Goal: Task Accomplishment & Management: Complete application form

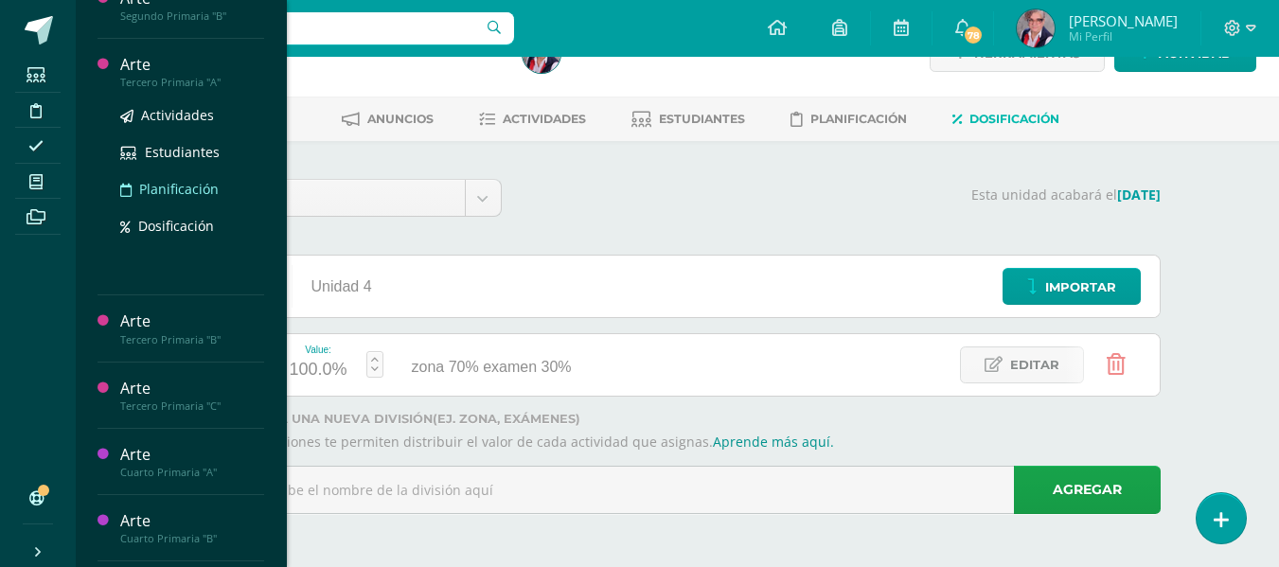
scroll to position [487, 0]
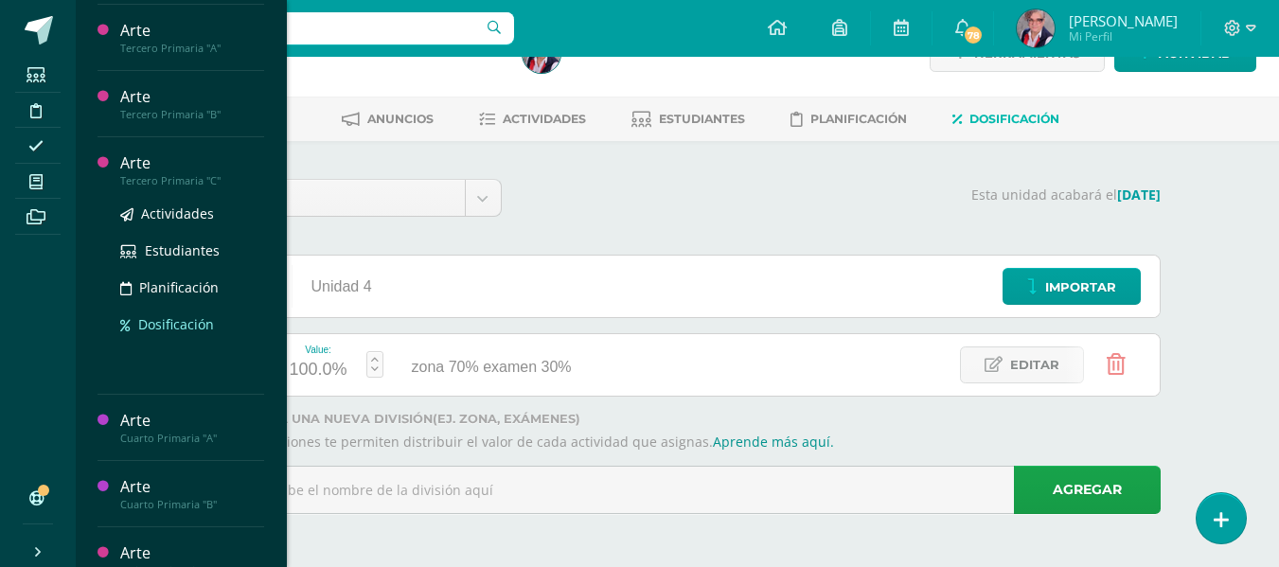
click at [167, 319] on span "Dosificación" at bounding box center [176, 324] width 76 height 18
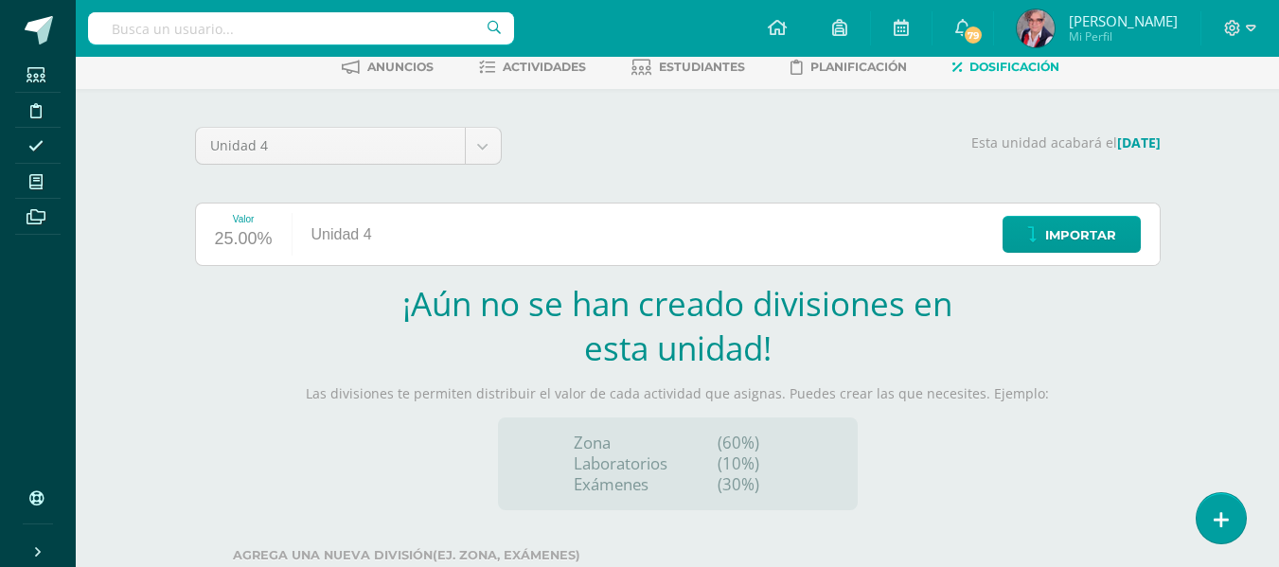
scroll to position [235, 0]
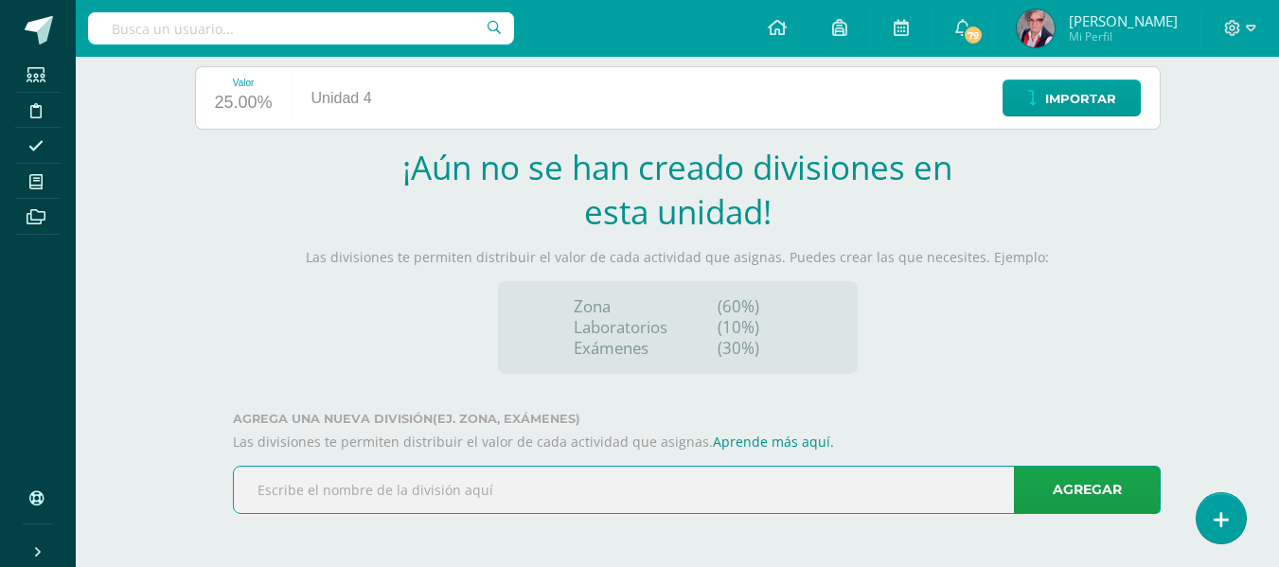
click at [256, 491] on input "text" at bounding box center [697, 490] width 926 height 46
type input "zona 70% examen 30%"
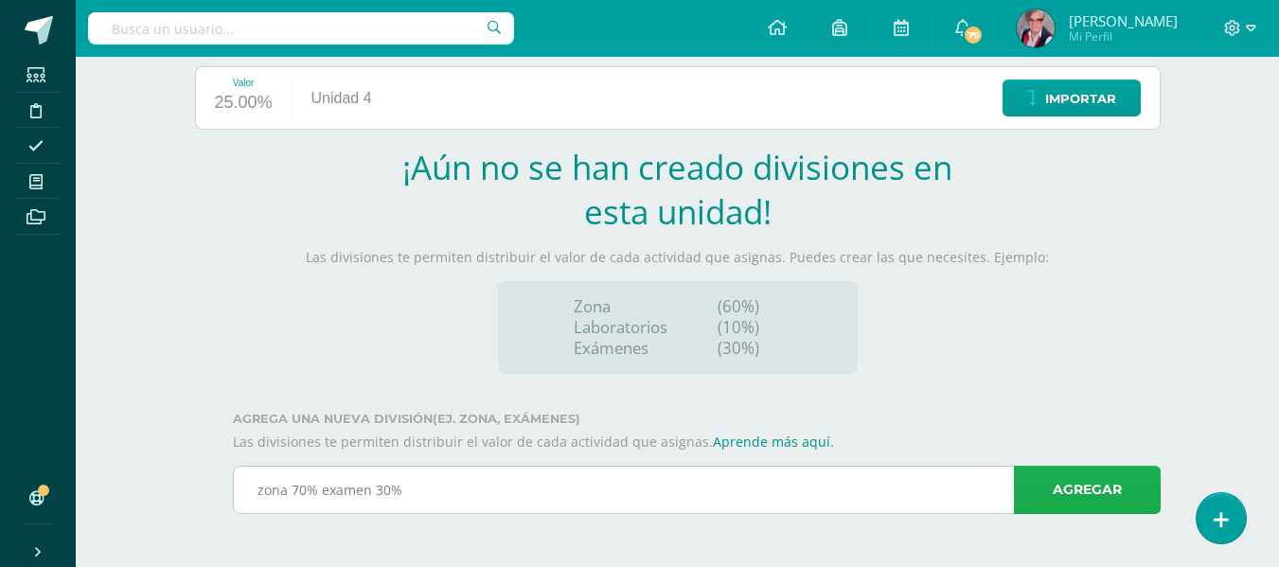
click at [1096, 489] on link "Agregar" at bounding box center [1087, 490] width 147 height 48
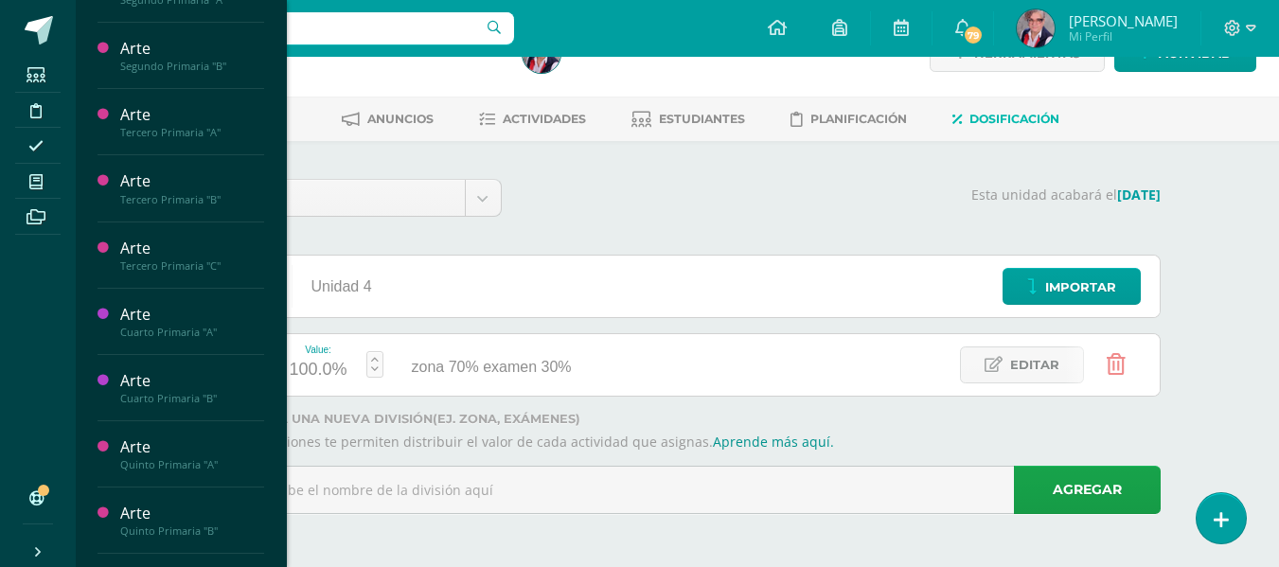
scroll to position [571, 0]
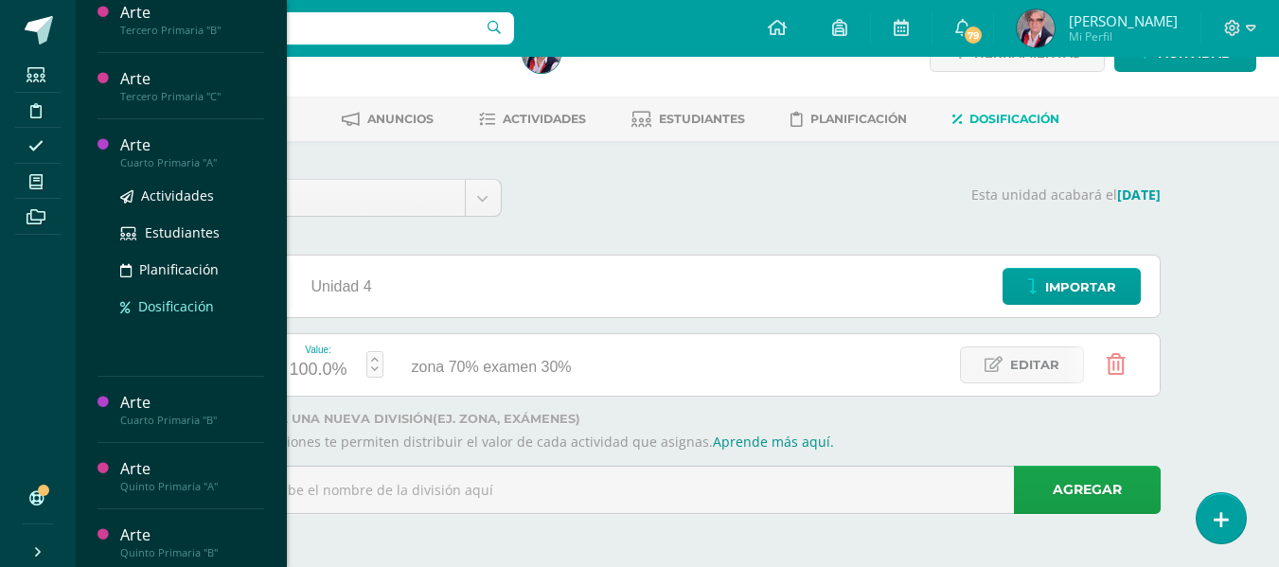
click at [173, 308] on span "Dosificación" at bounding box center [176, 306] width 76 height 18
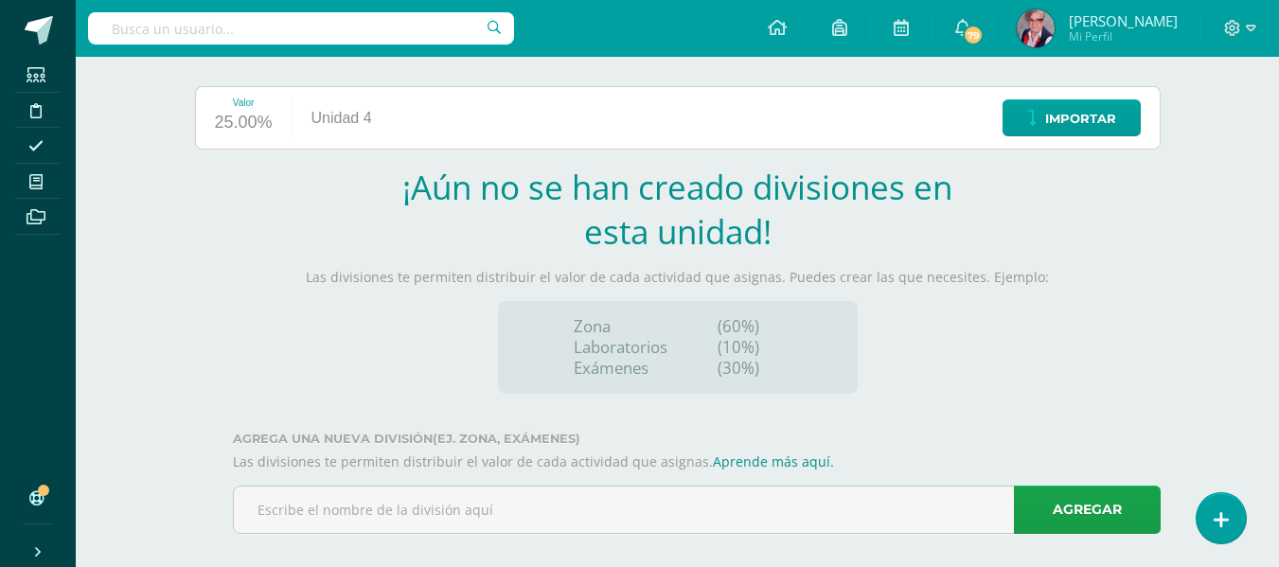
scroll to position [235, 0]
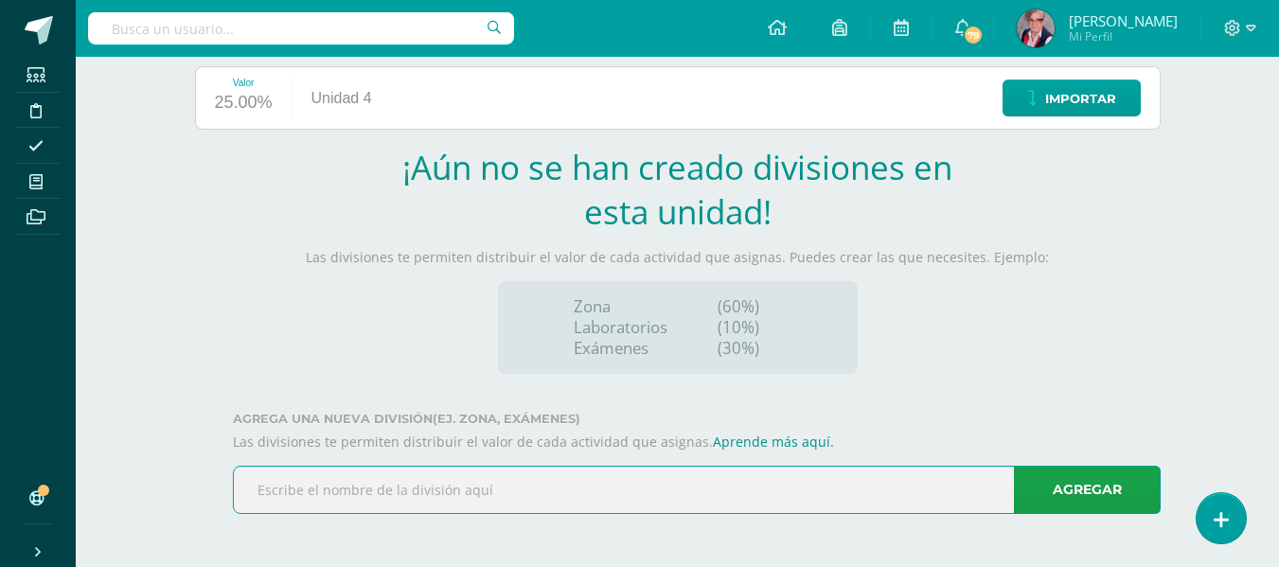
click at [294, 496] on input "text" at bounding box center [697, 490] width 926 height 46
type input "zona 7% examen 30%"
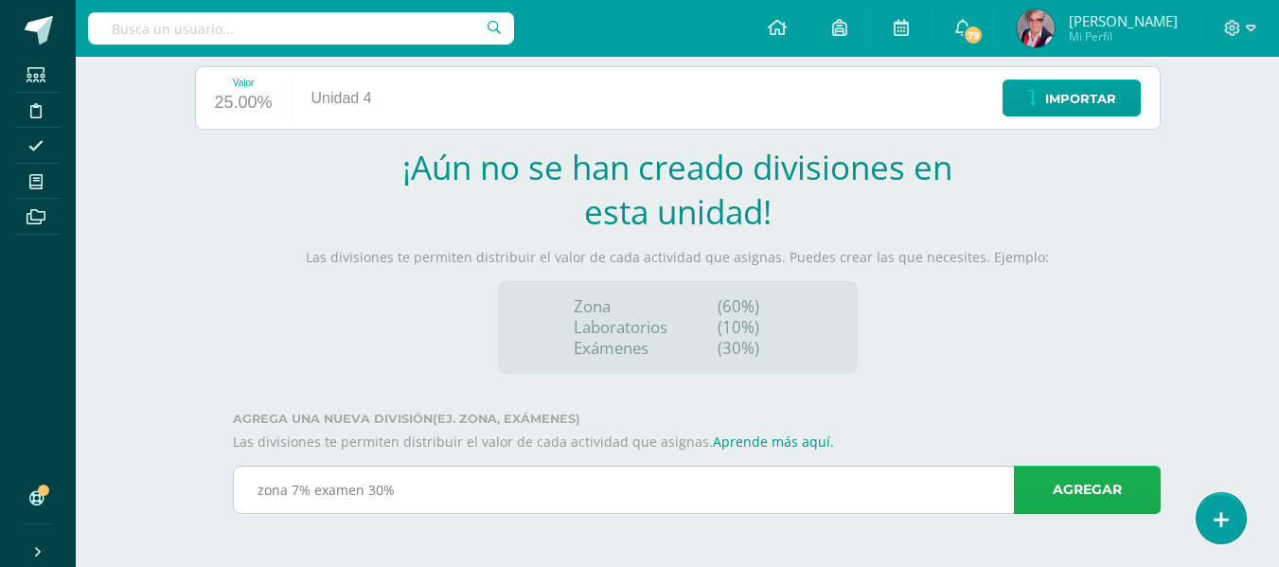
click at [1080, 486] on link "Agregar" at bounding box center [1087, 490] width 147 height 48
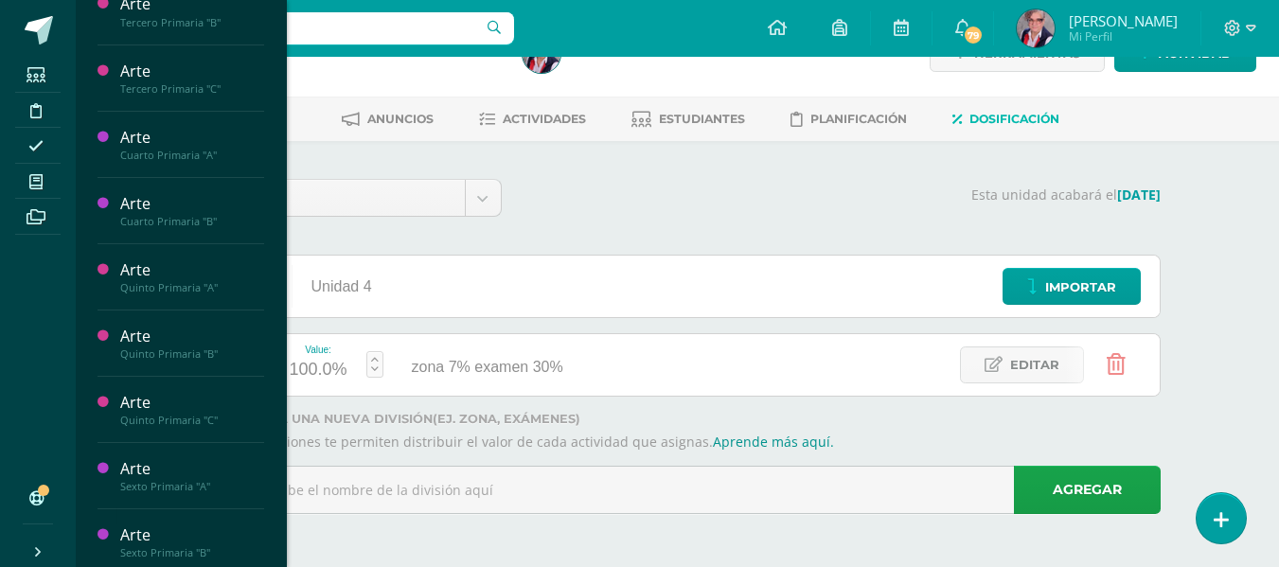
scroll to position [756, 0]
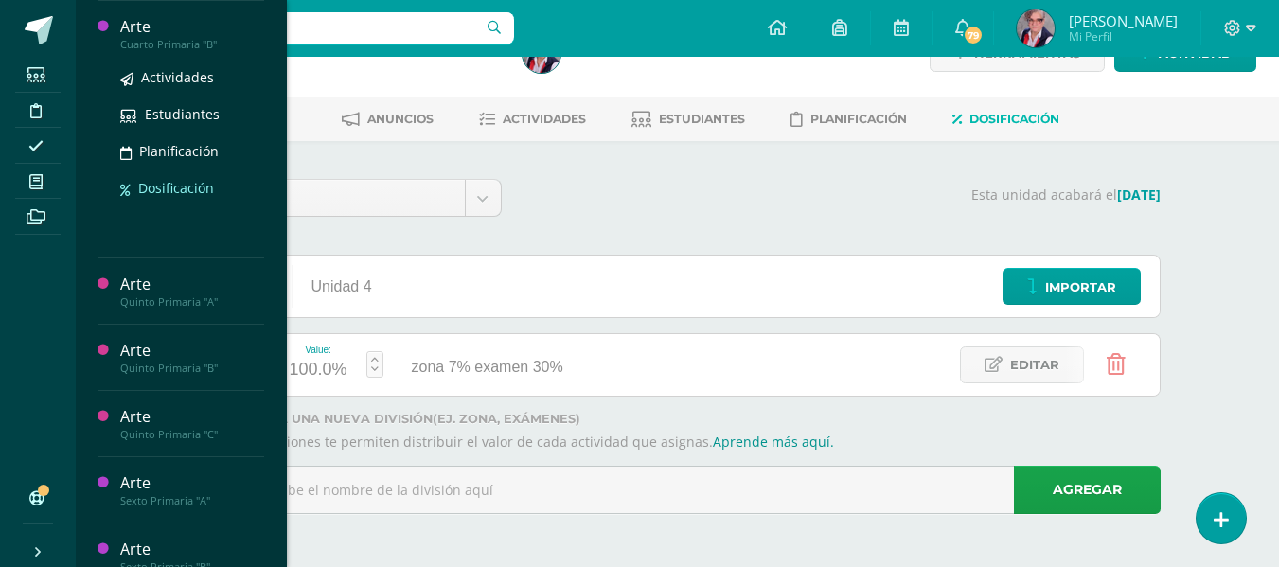
click at [171, 187] on span "Dosificación" at bounding box center [176, 188] width 76 height 18
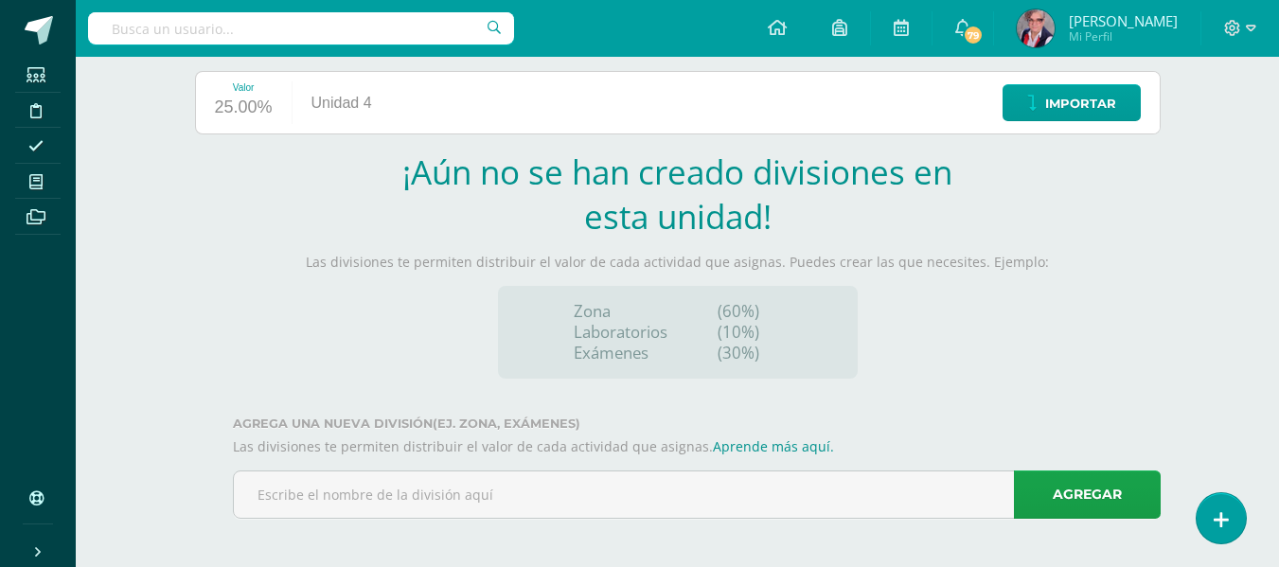
scroll to position [235, 0]
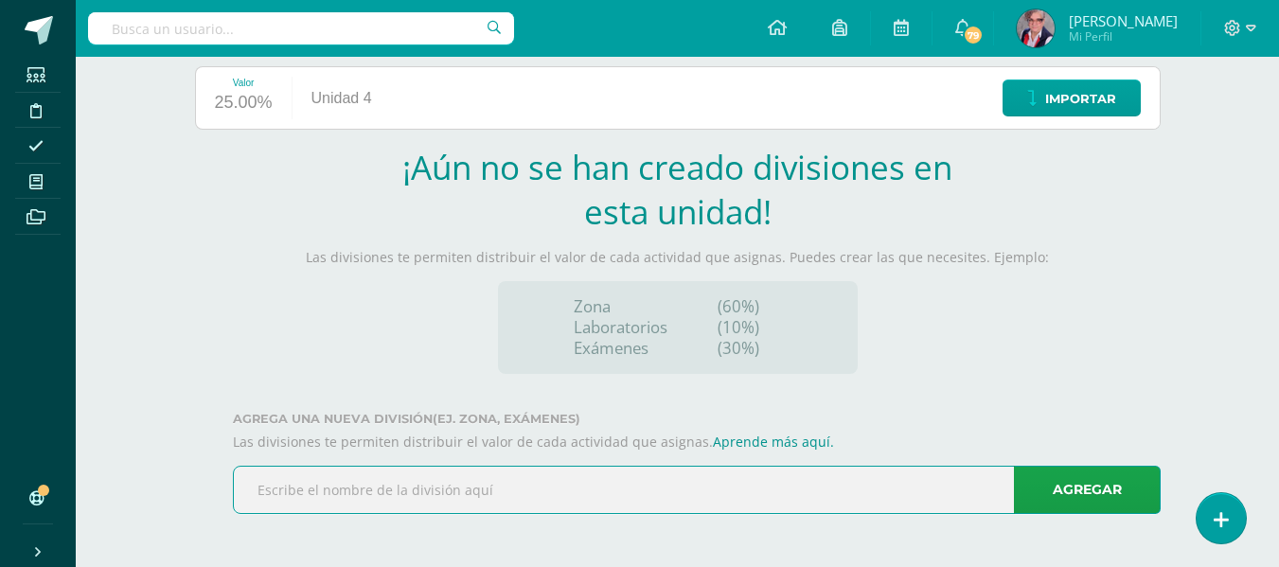
click at [275, 489] on input "text" at bounding box center [697, 490] width 926 height 46
type input "zona 70% examen 30%"
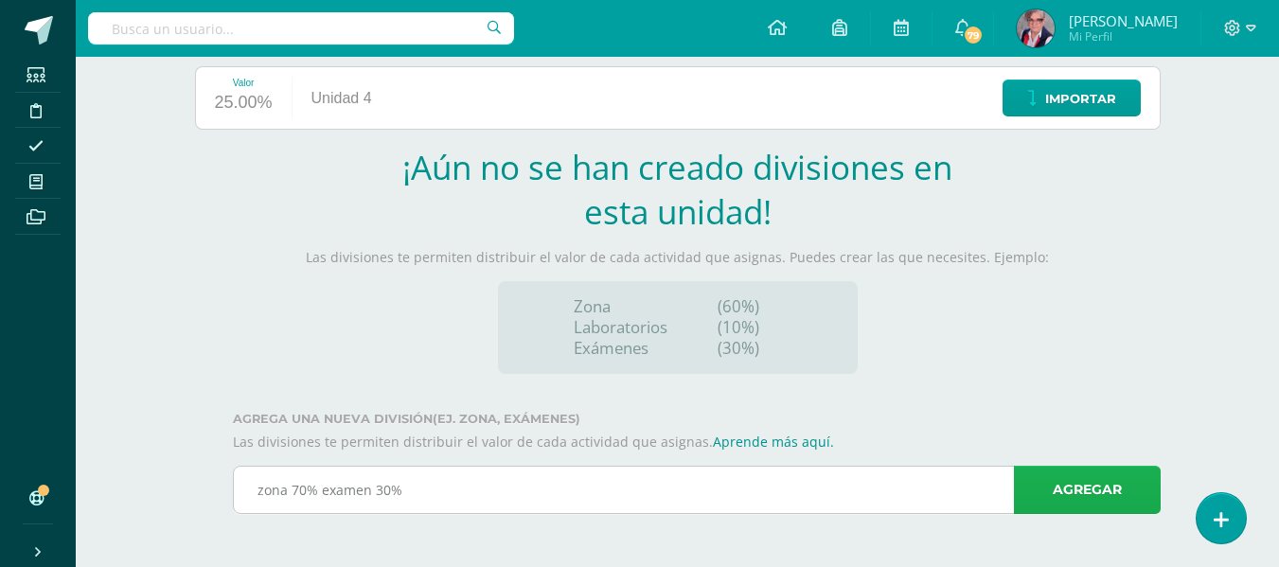
click at [1089, 483] on link "Agregar" at bounding box center [1087, 490] width 147 height 48
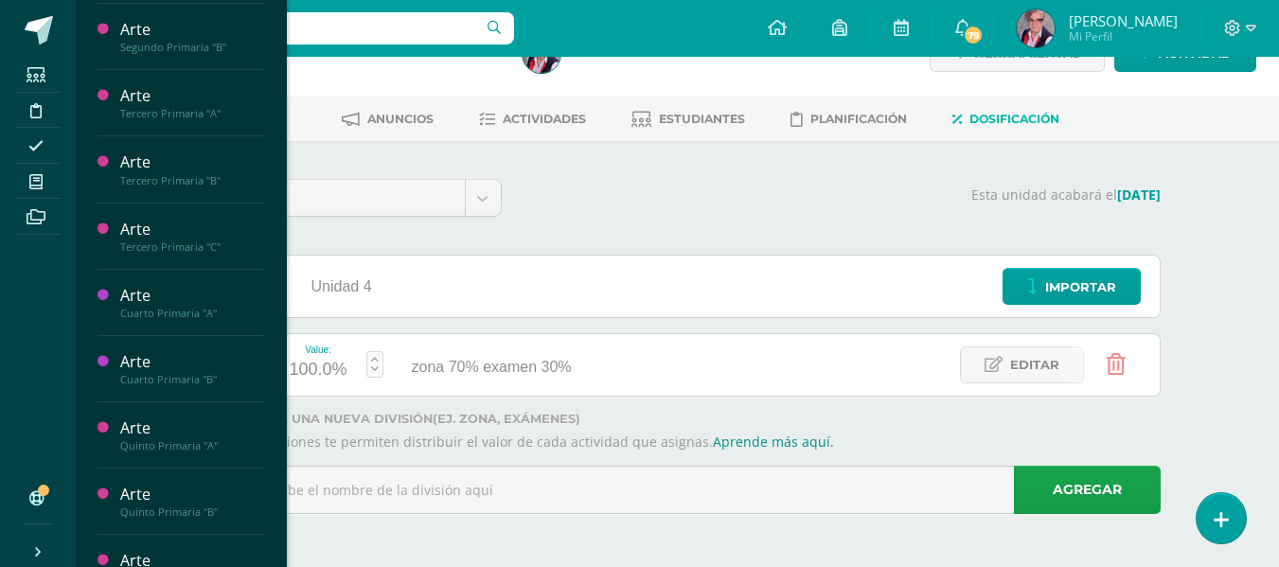
scroll to position [567, 0]
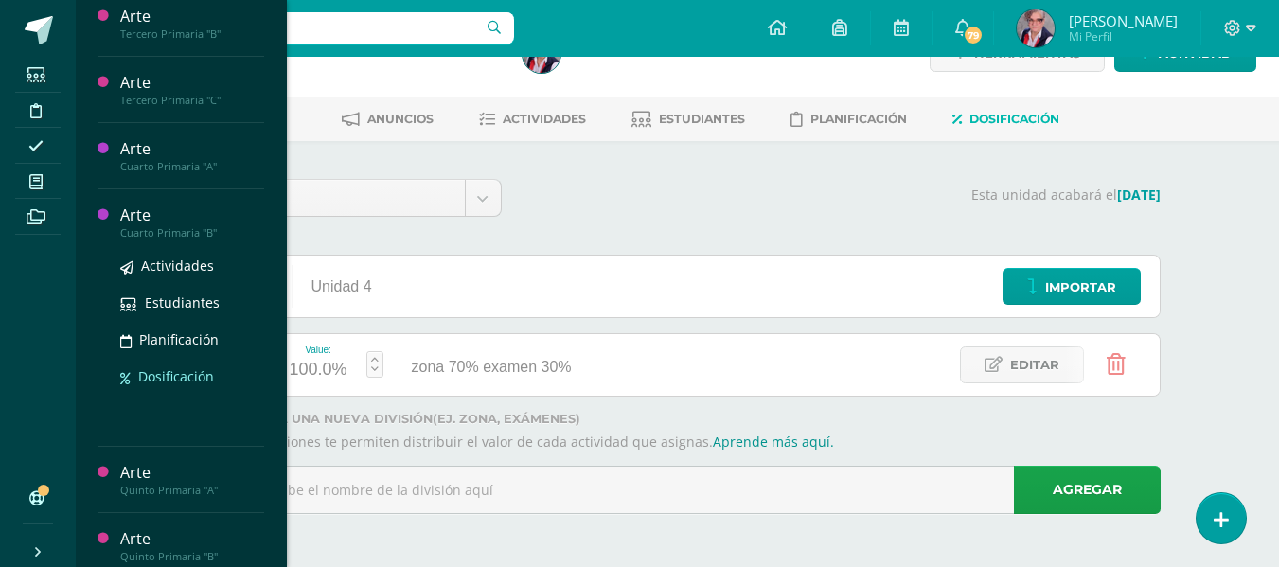
click at [164, 376] on span "Dosificación" at bounding box center [176, 376] width 76 height 18
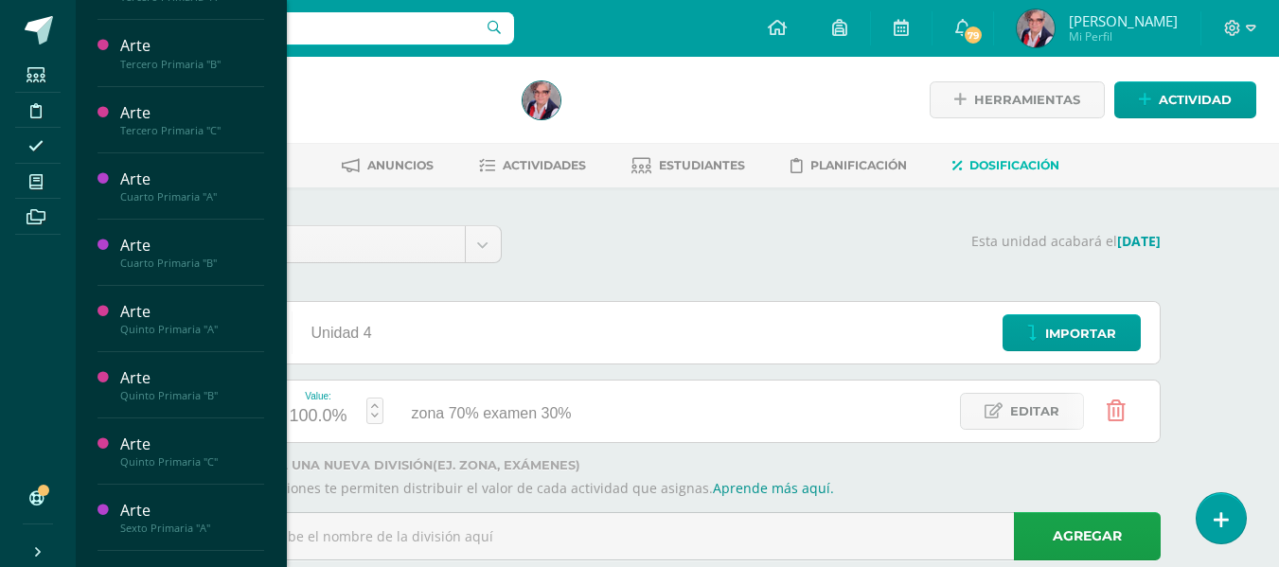
scroll to position [757, 0]
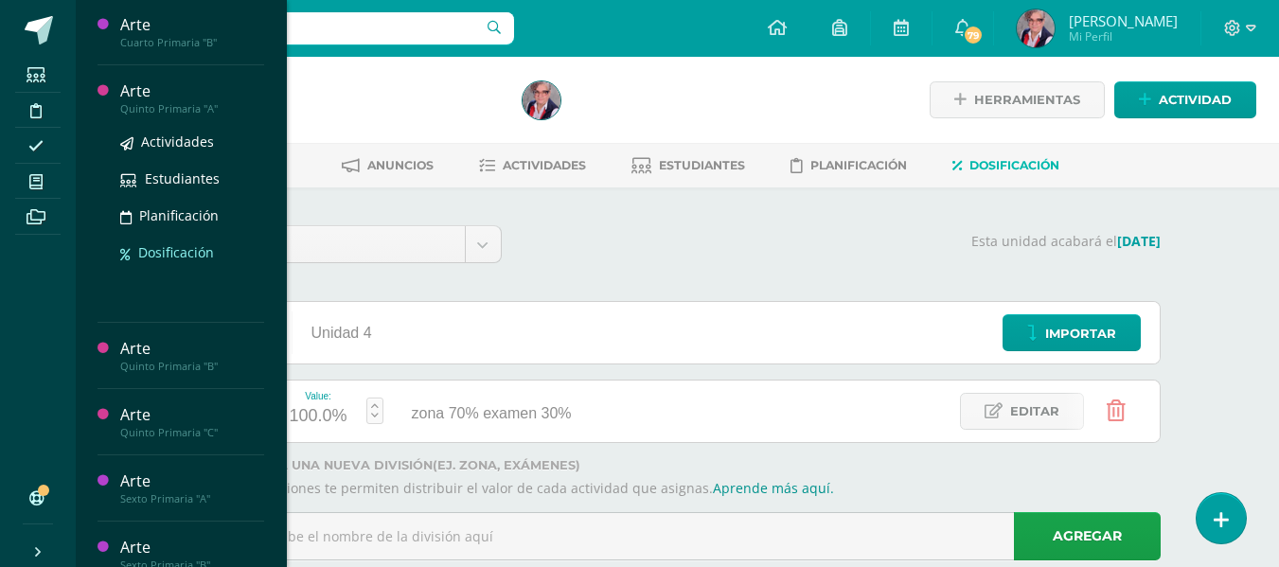
click at [169, 254] on span "Dosificación" at bounding box center [176, 252] width 76 height 18
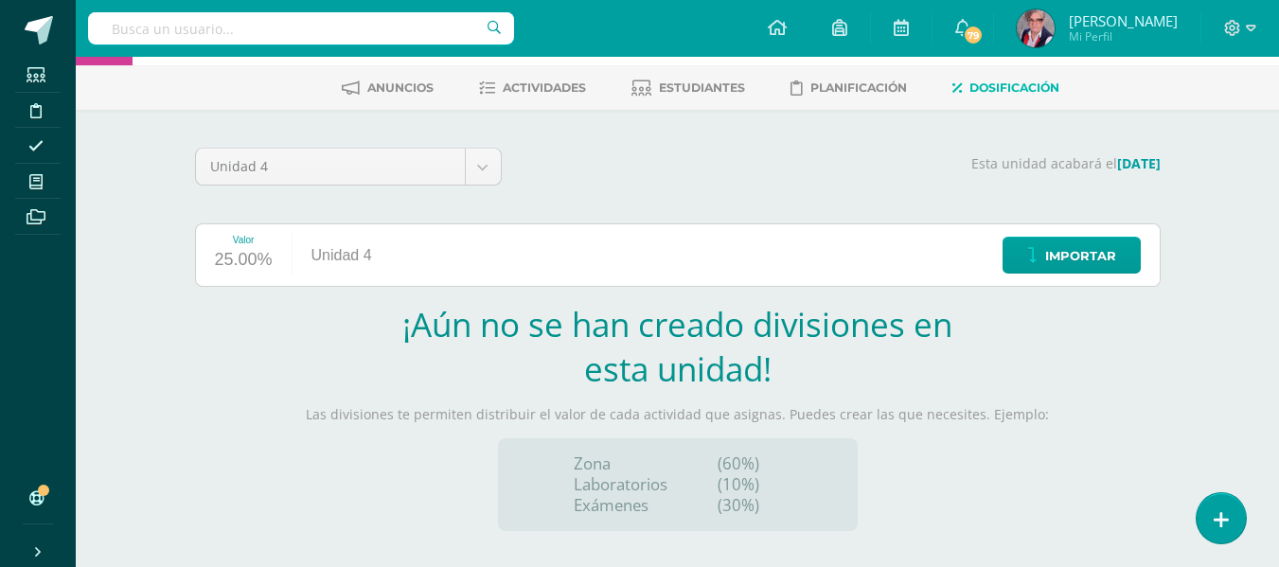
scroll to position [235, 0]
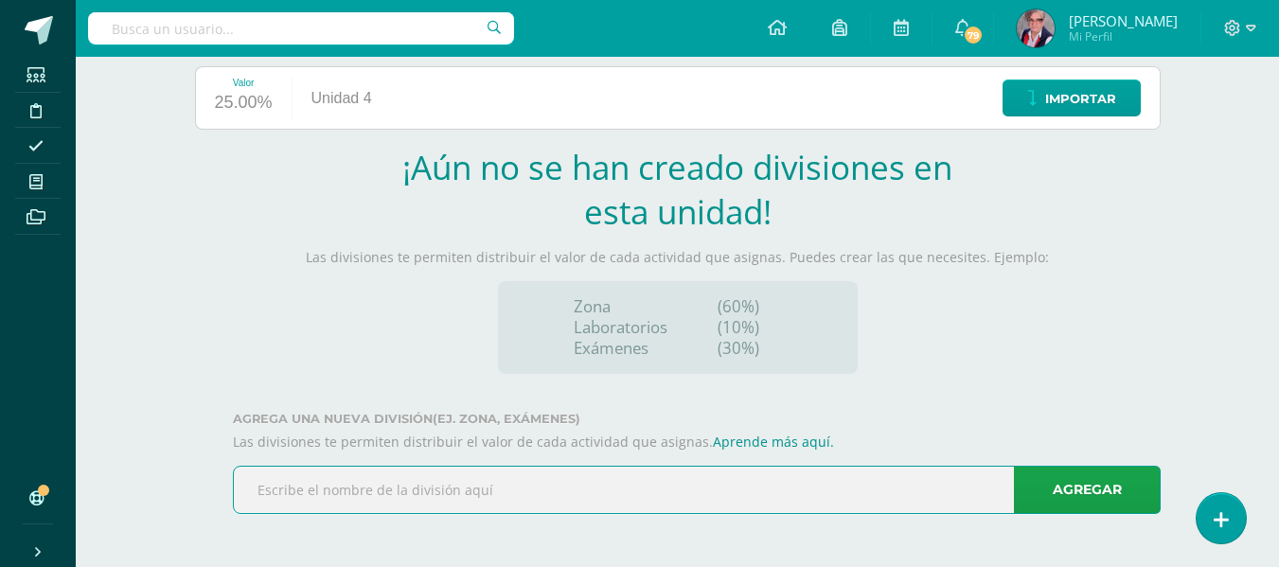
click at [275, 489] on input "text" at bounding box center [697, 490] width 926 height 46
type input "zona 70% examen 30%"
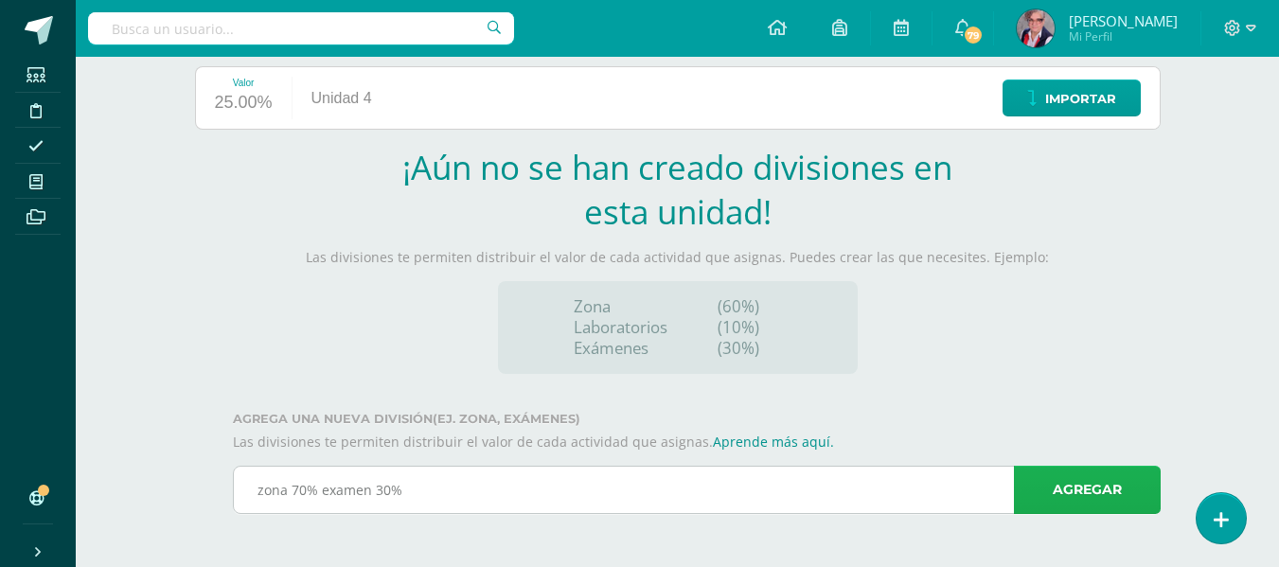
click at [1082, 488] on link "Agregar" at bounding box center [1087, 490] width 147 height 48
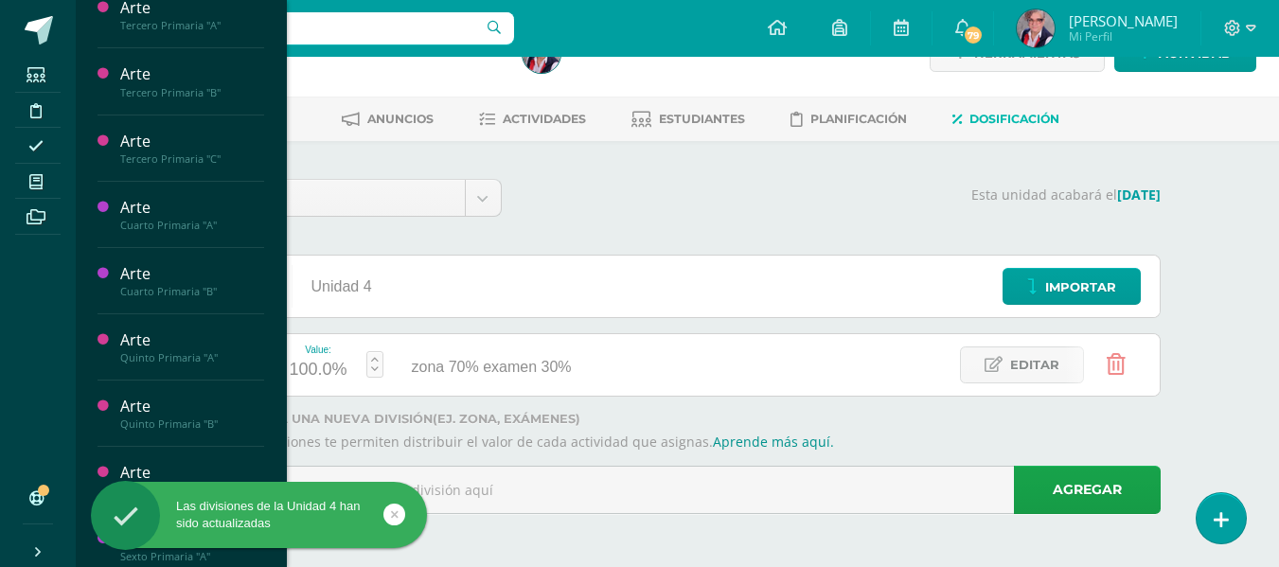
scroll to position [786, 0]
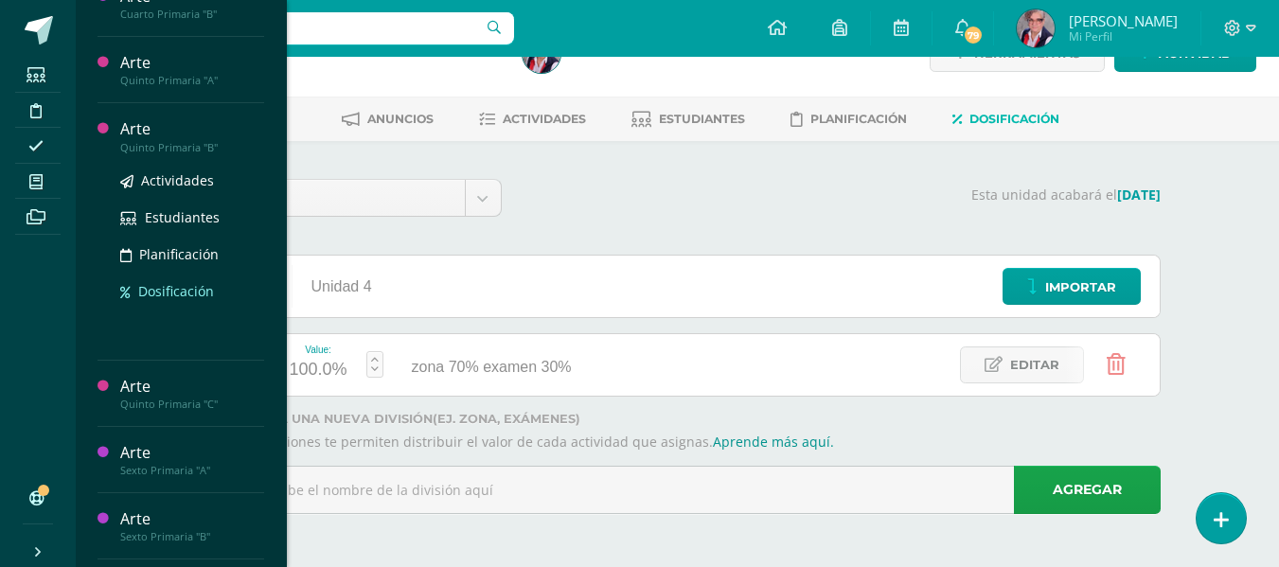
click at [173, 291] on span "Dosificación" at bounding box center [176, 291] width 76 height 18
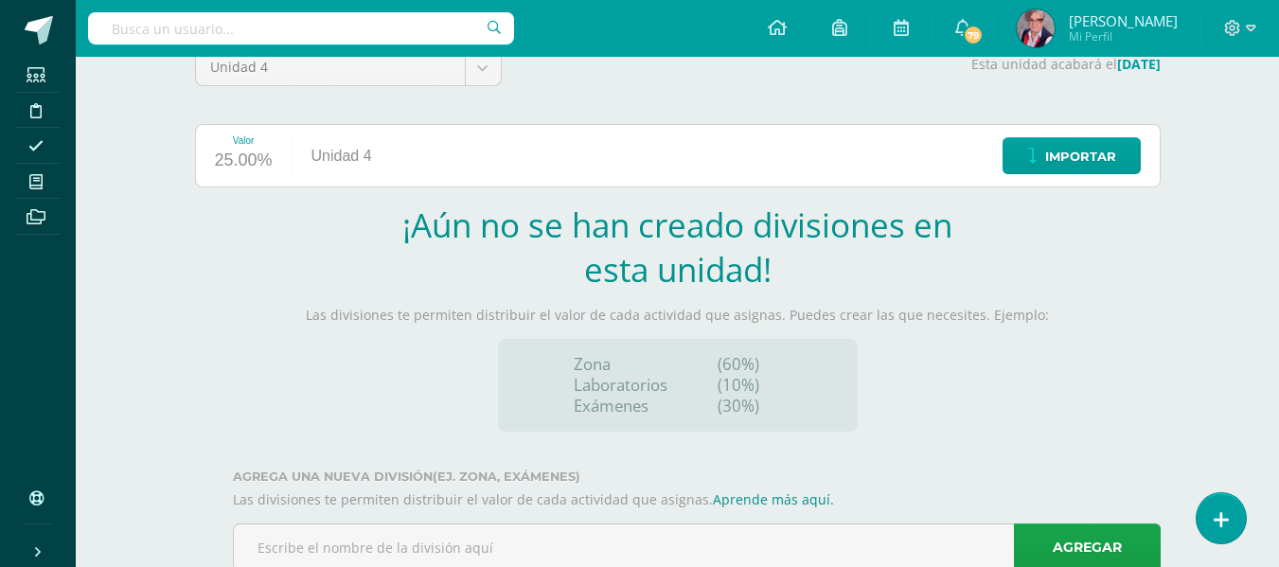
scroll to position [235, 0]
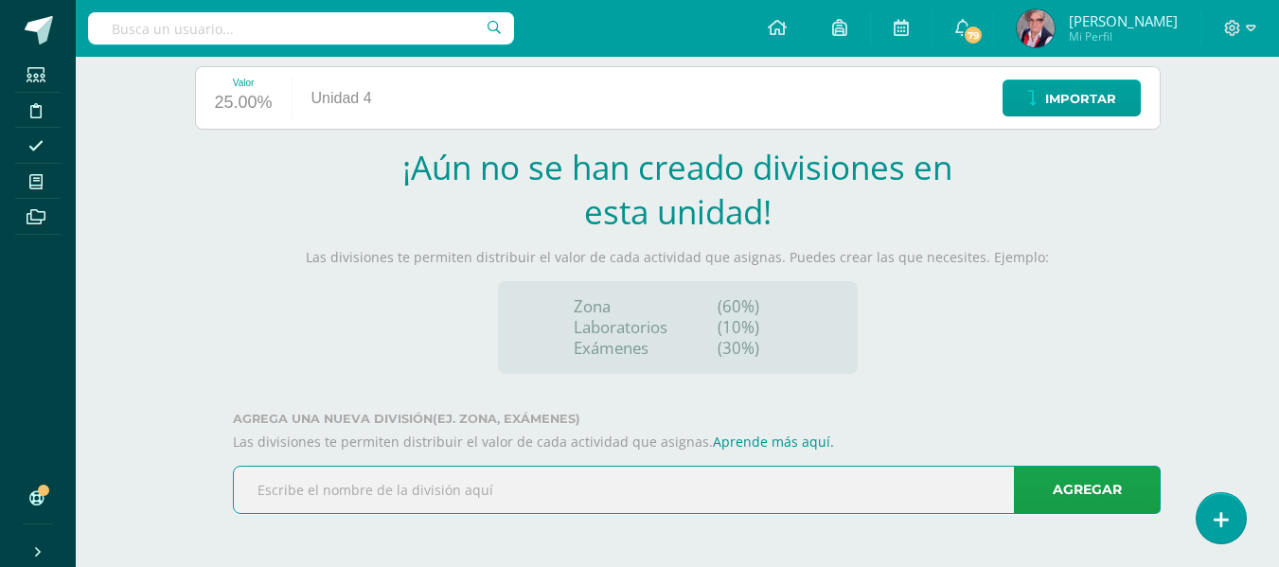
click at [271, 484] on input "text" at bounding box center [697, 490] width 926 height 46
type input "zona 70% examen 30%"
click at [1095, 485] on link "Agregar" at bounding box center [1087, 490] width 147 height 48
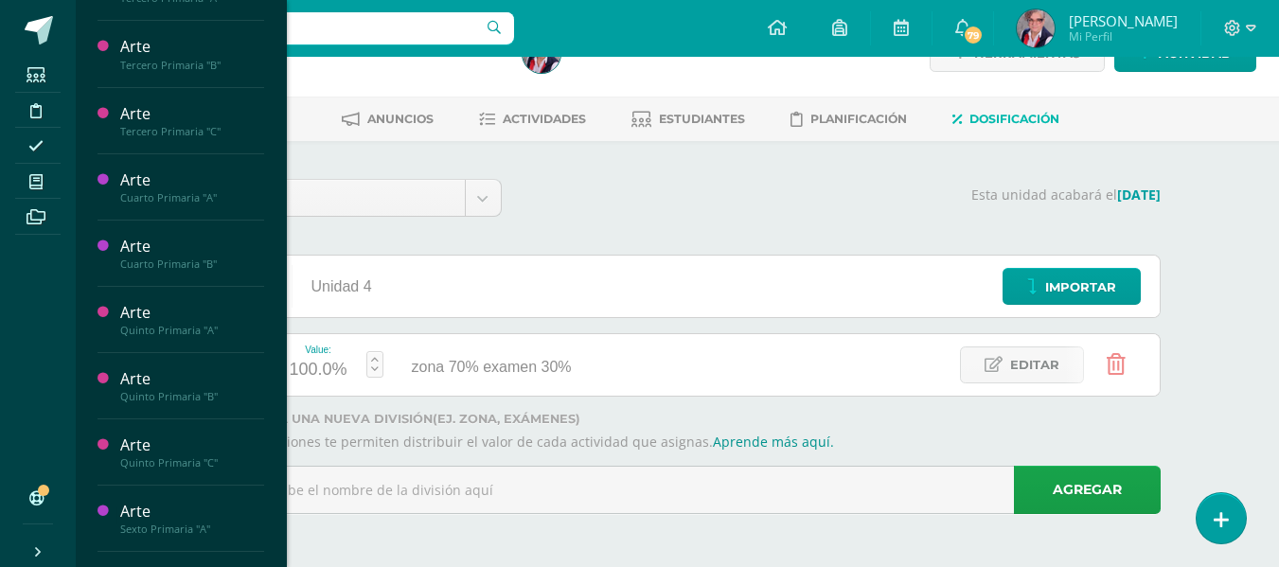
scroll to position [851, 0]
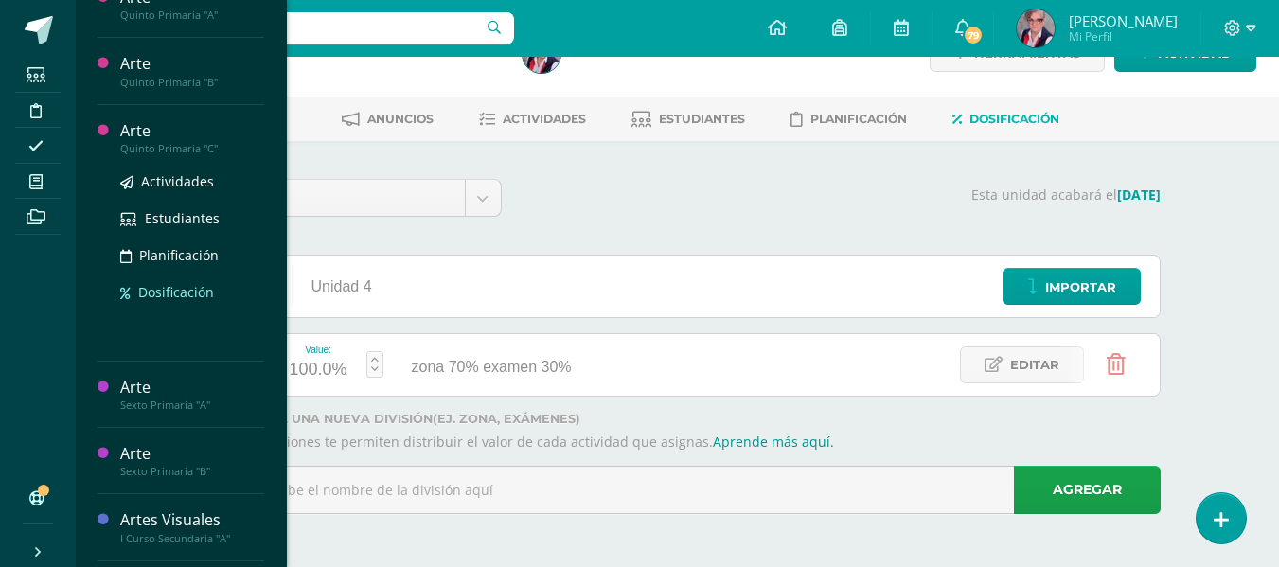
click at [173, 288] on span "Dosificación" at bounding box center [176, 292] width 76 height 18
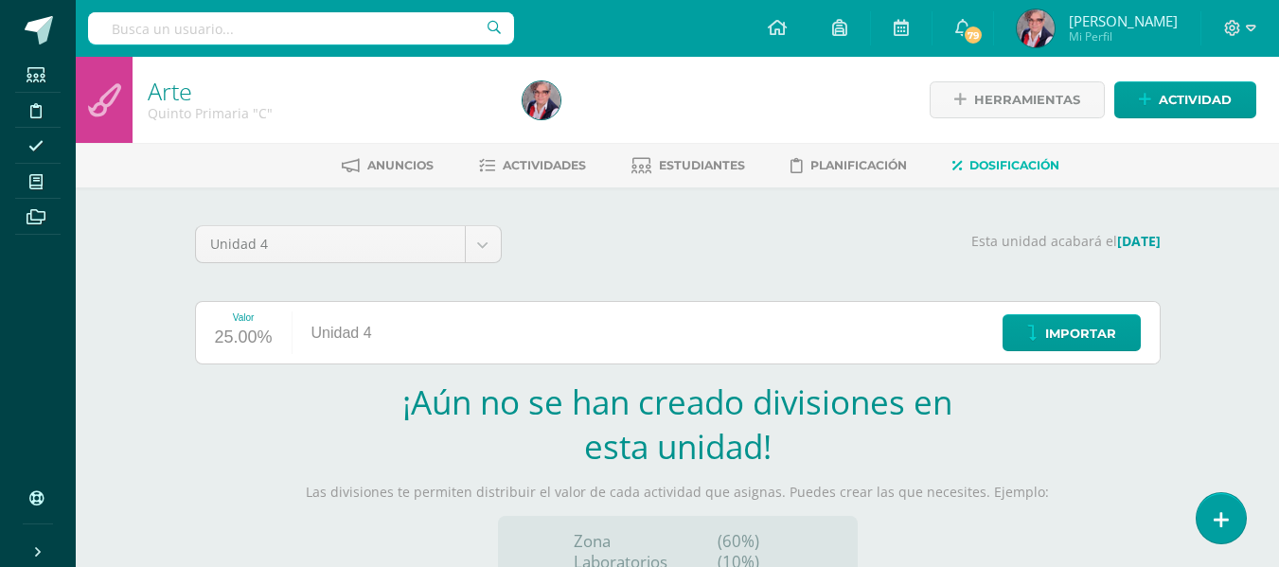
scroll to position [235, 0]
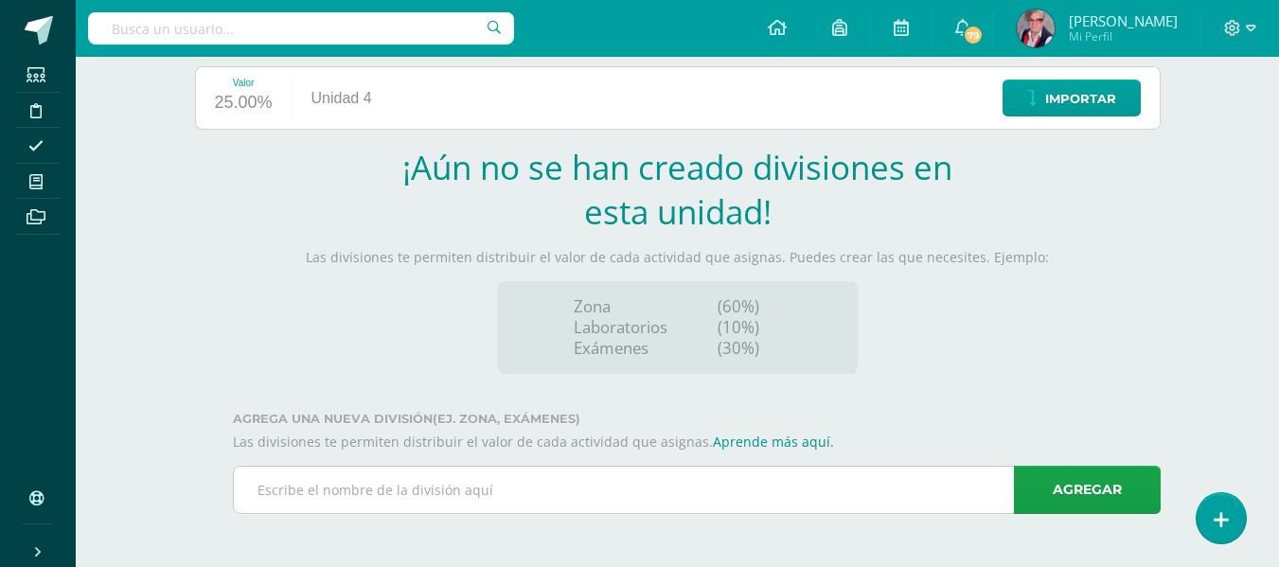
click at [294, 490] on input "text" at bounding box center [697, 490] width 926 height 46
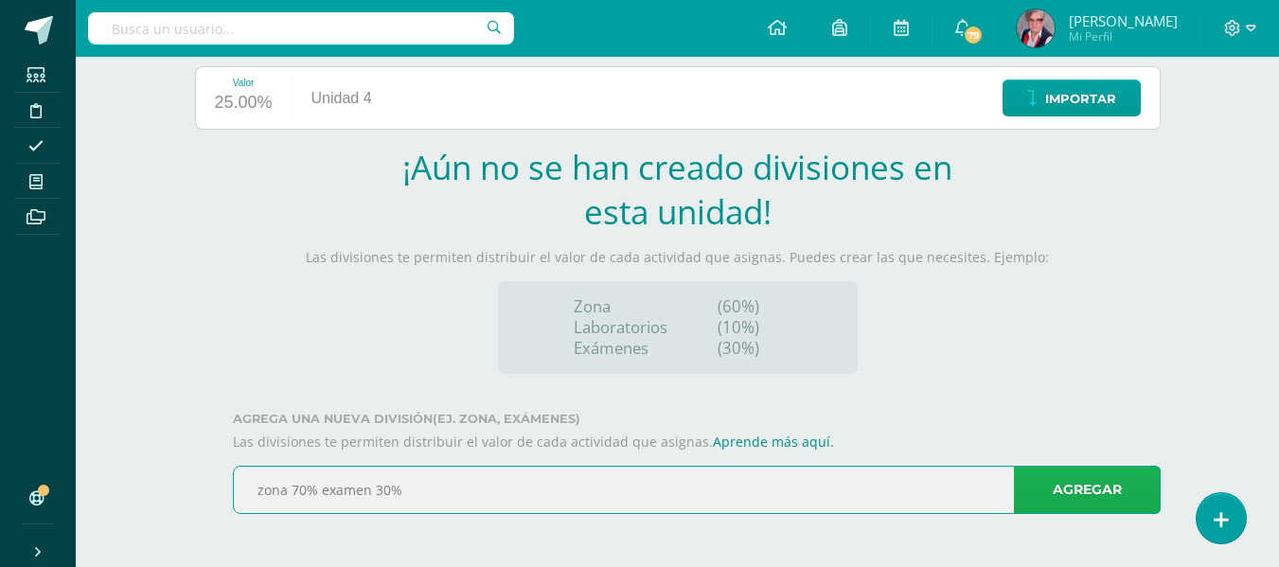
type input "zona 70% examen 30%"
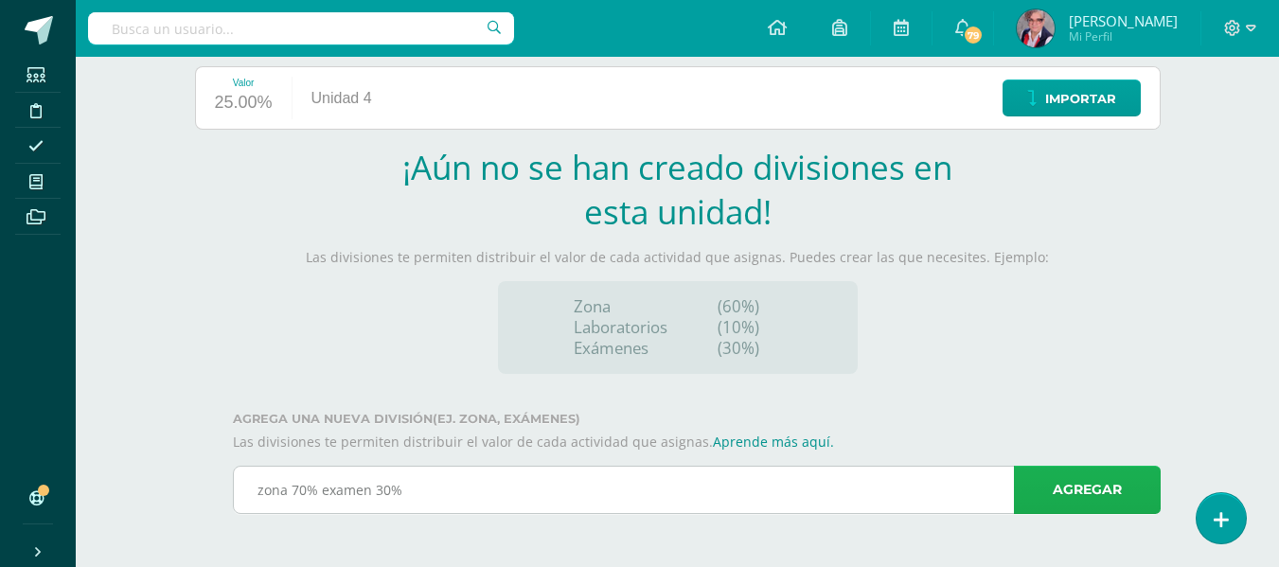
click at [1078, 490] on link "Agregar" at bounding box center [1087, 490] width 147 height 48
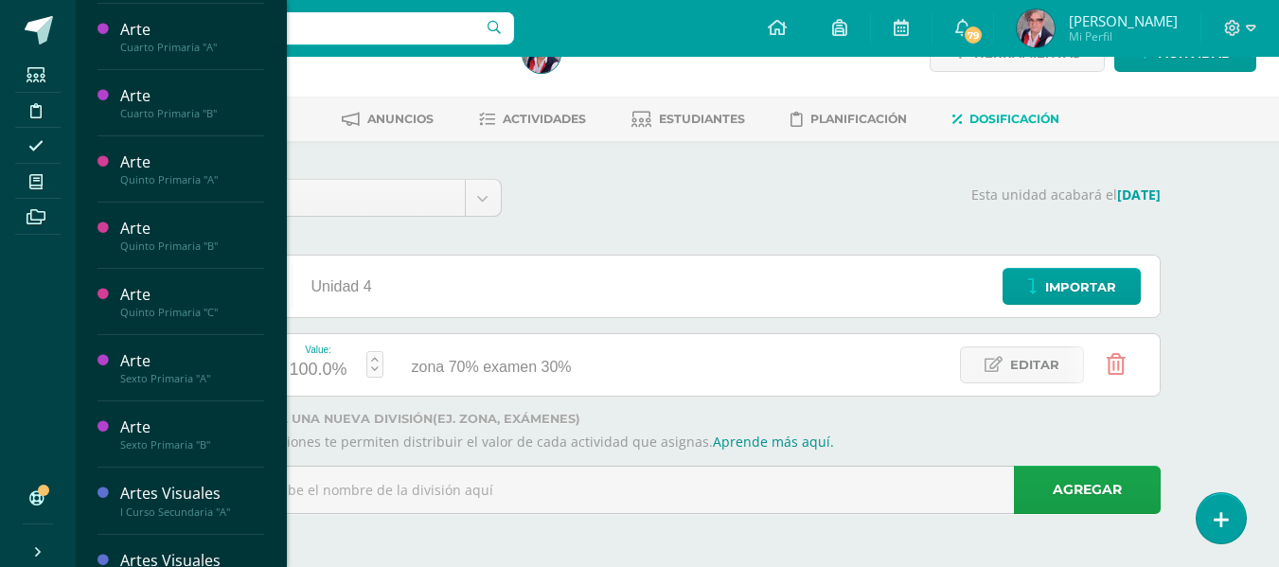
scroll to position [1067, 0]
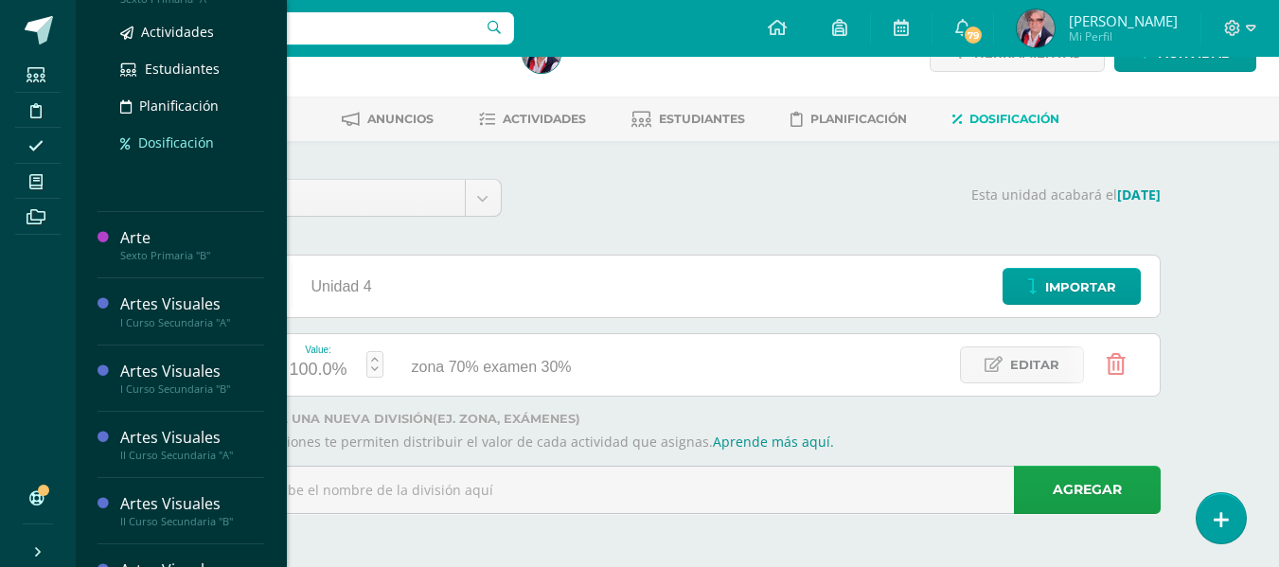
click at [159, 136] on span "Dosificación" at bounding box center [176, 142] width 76 height 18
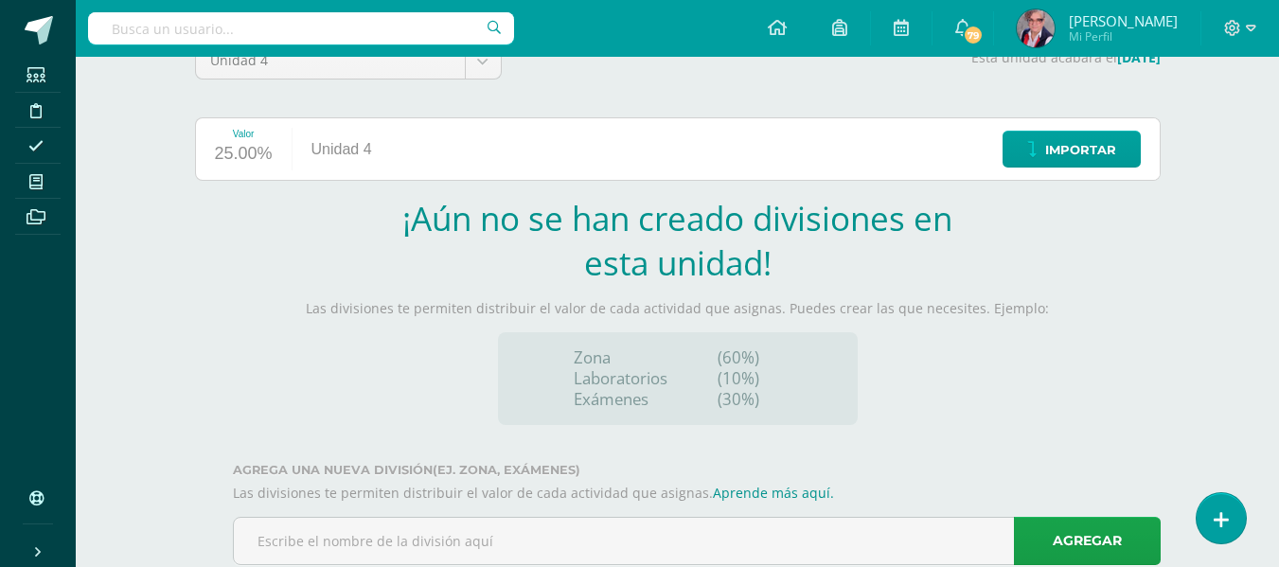
scroll to position [235, 0]
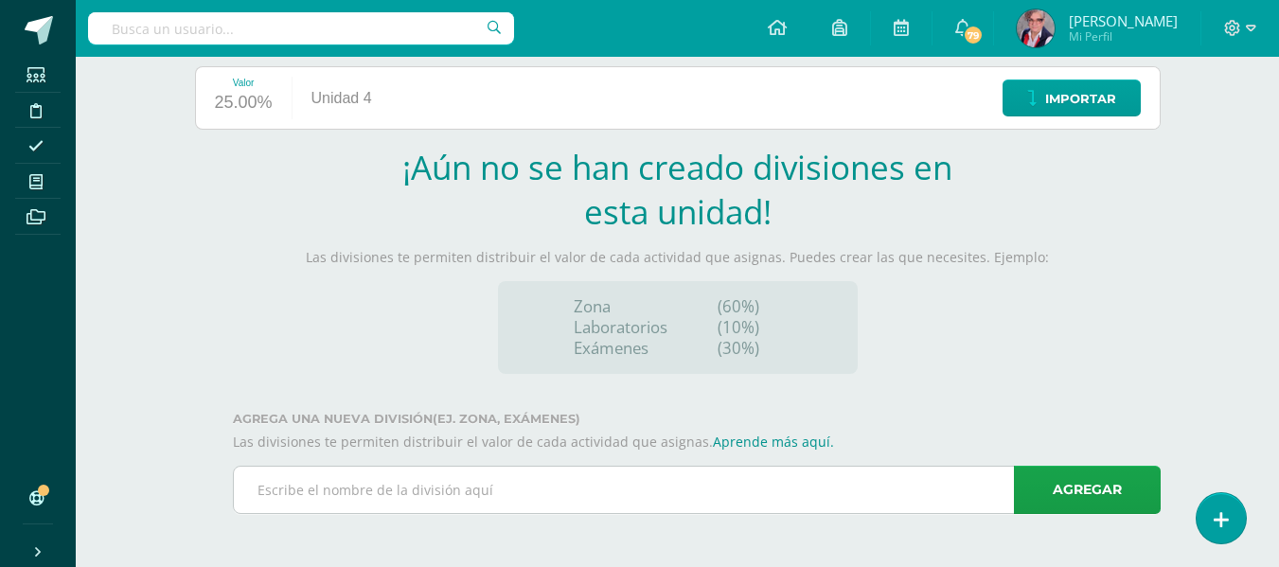
click at [290, 487] on input "text" at bounding box center [697, 490] width 926 height 46
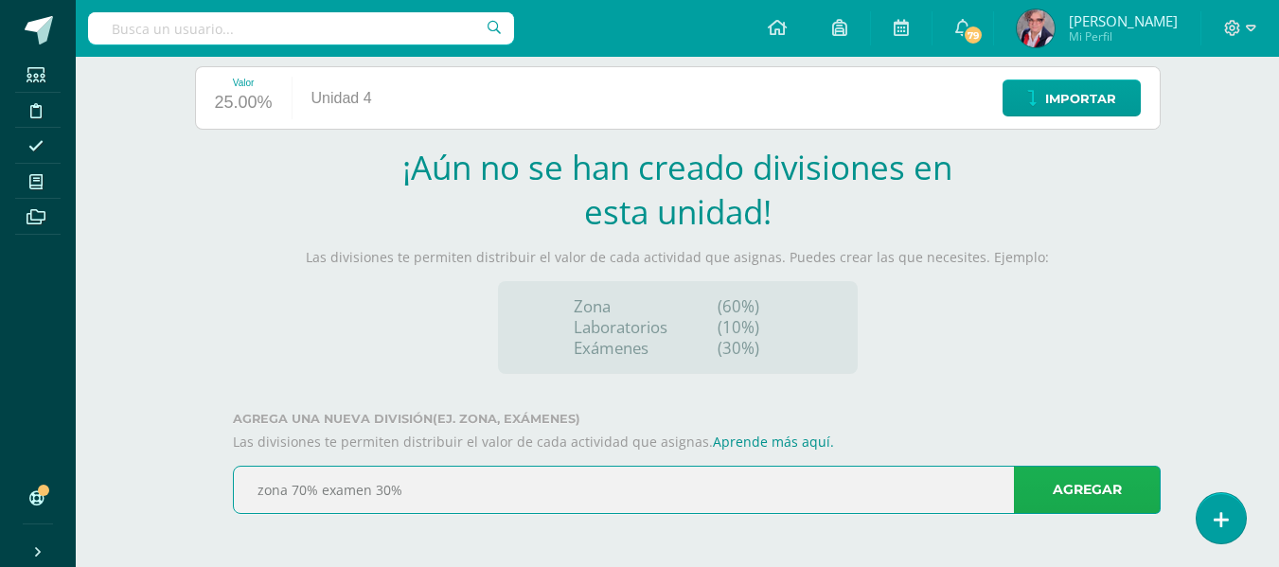
type input "zona 70% examen 30%"
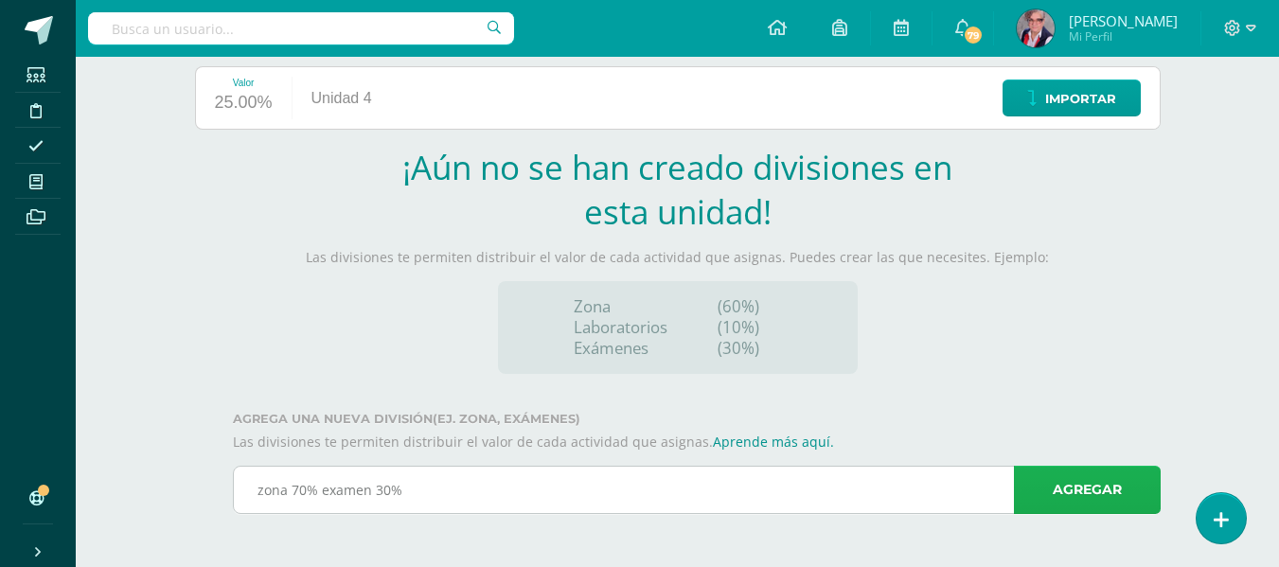
click at [1078, 481] on link "Agregar" at bounding box center [1087, 490] width 147 height 48
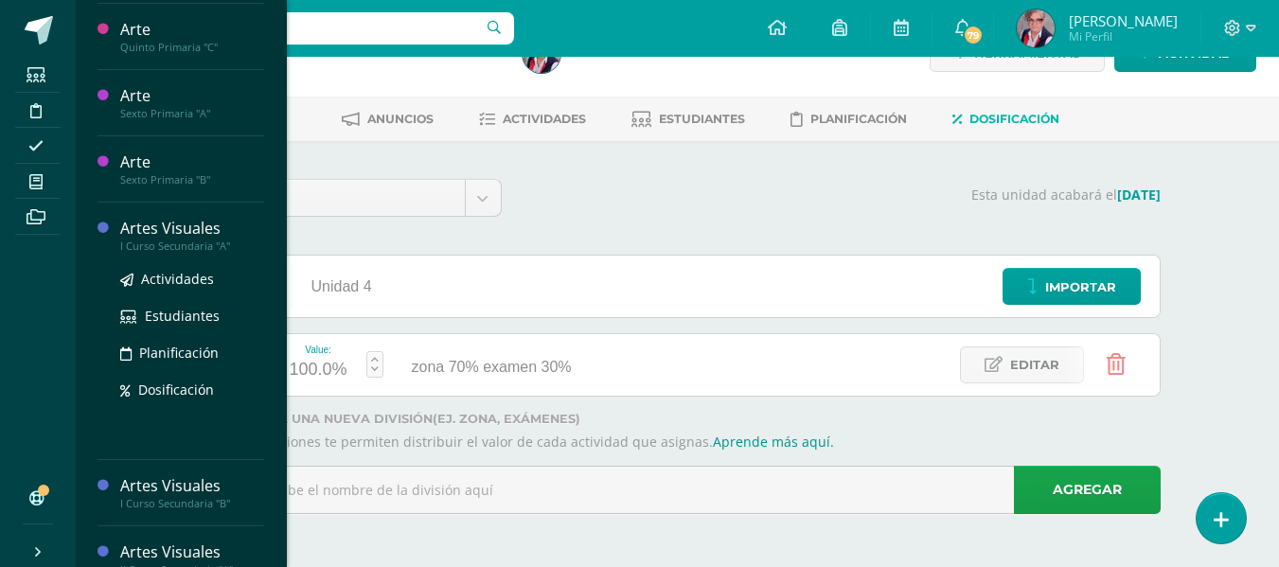
scroll to position [893, 0]
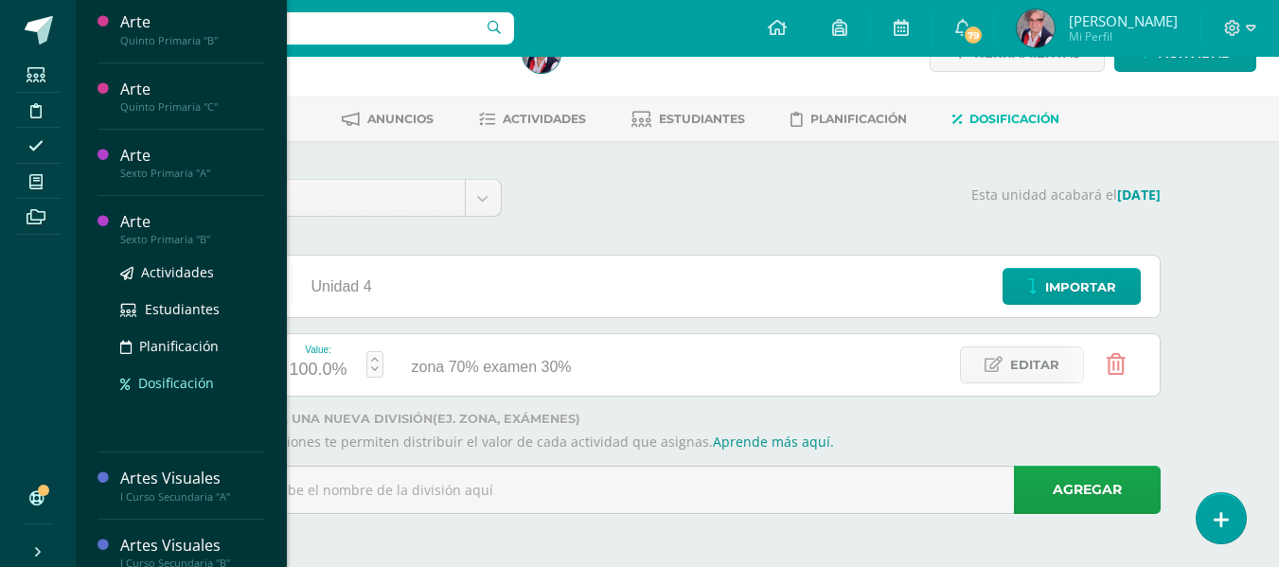
click at [176, 381] on span "Dosificación" at bounding box center [176, 383] width 76 height 18
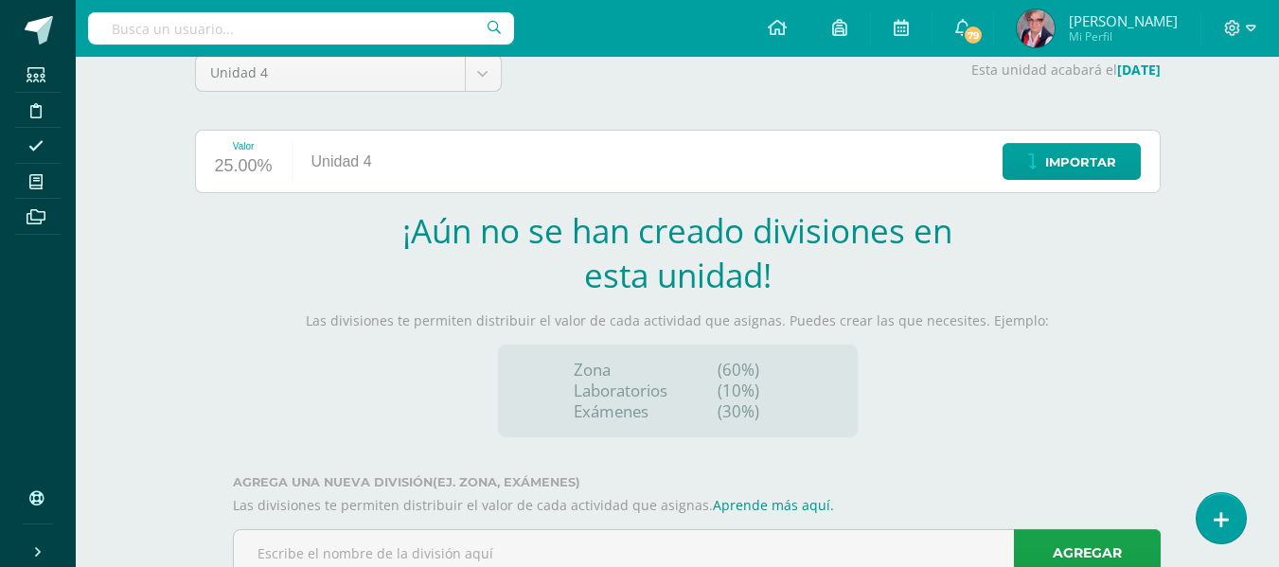
scroll to position [235, 0]
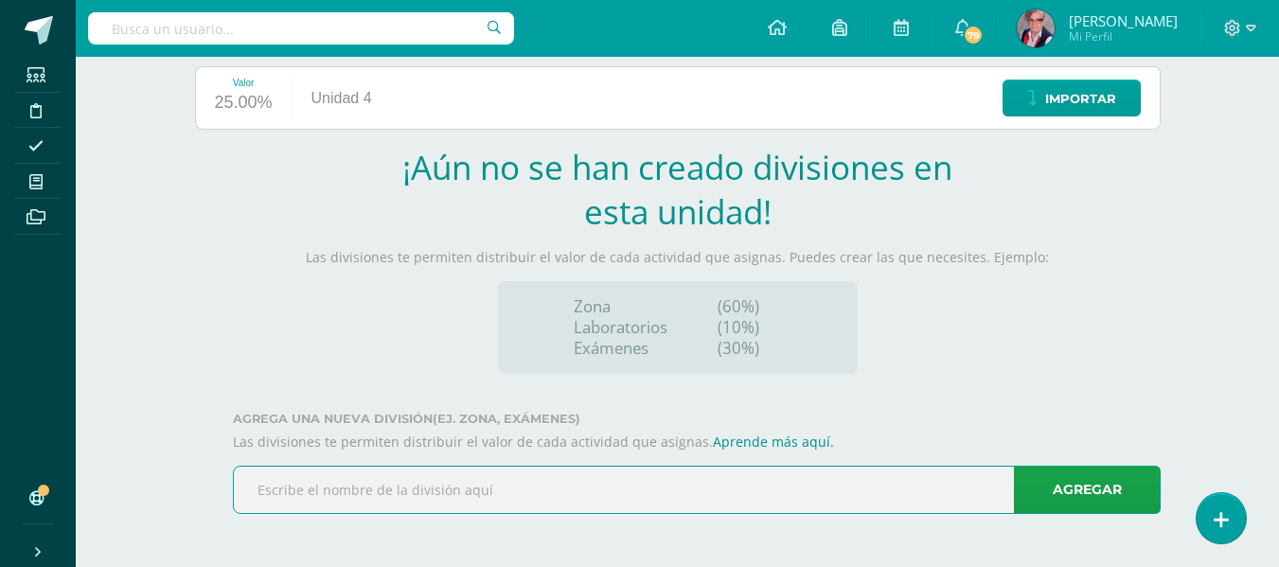
click at [264, 486] on input "text" at bounding box center [697, 490] width 926 height 46
type input "zona 70% examen 30%"
click at [1081, 490] on link "Agregar" at bounding box center [1087, 490] width 147 height 48
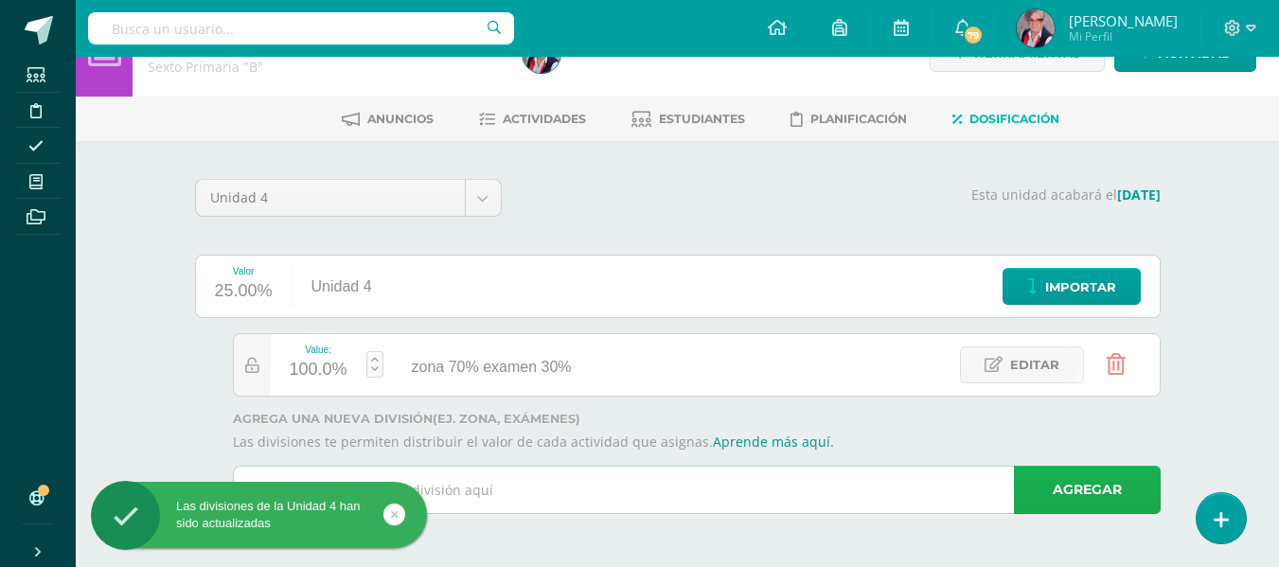
scroll to position [46, 0]
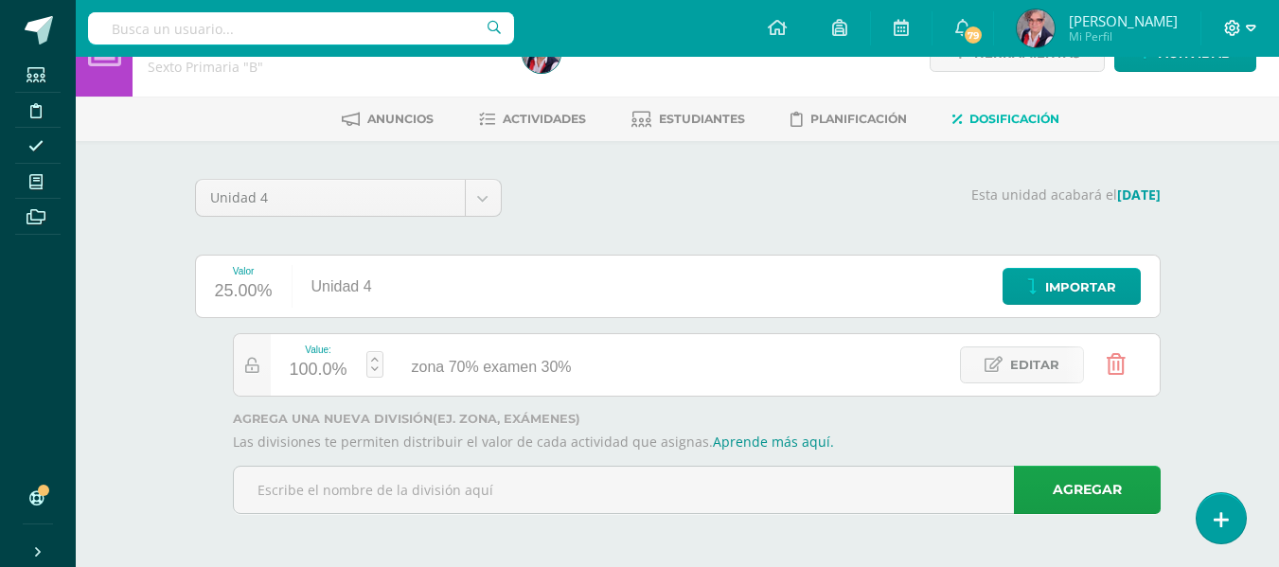
click at [1249, 27] on icon at bounding box center [1251, 28] width 10 height 17
click at [1185, 133] on span "Cerrar sesión" at bounding box center [1190, 129] width 85 height 18
